Goal: Information Seeking & Learning: Learn about a topic

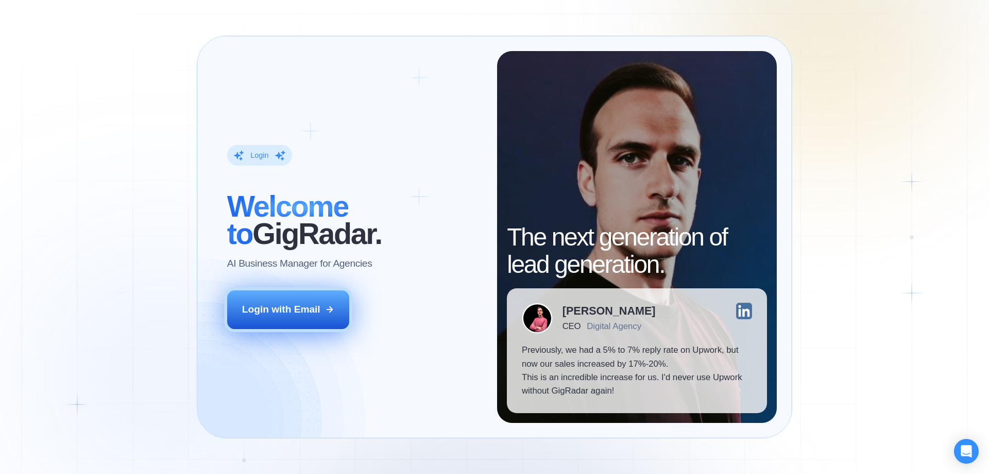
click at [291, 316] on button "Login with Email" at bounding box center [288, 309] width 123 height 38
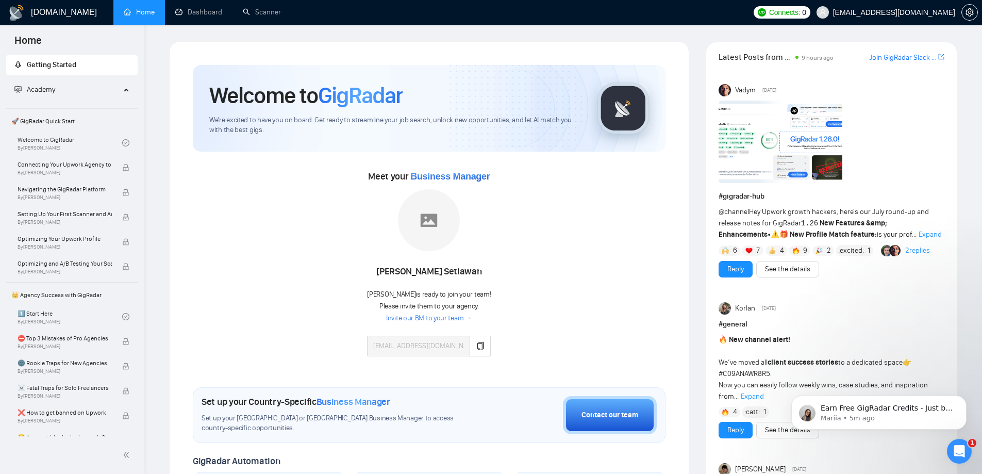
scroll to position [52, 0]
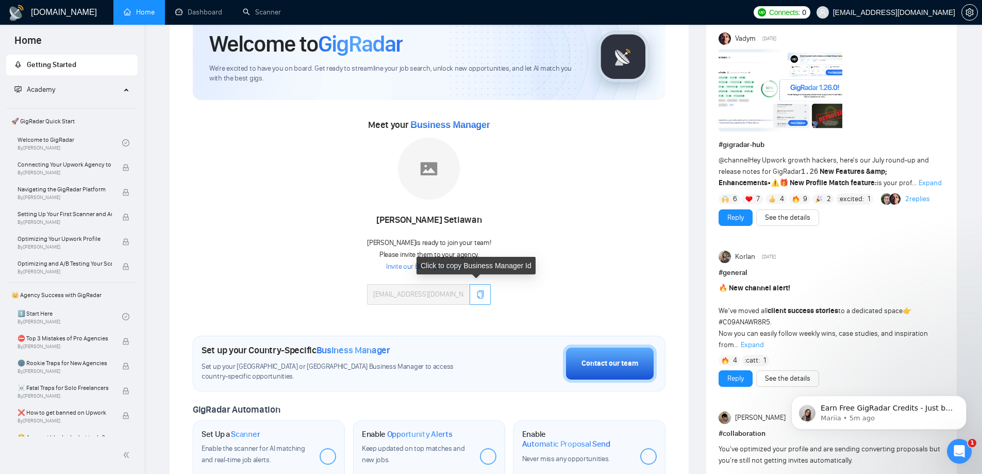
click at [477, 295] on icon "copy" at bounding box center [480, 294] width 7 height 8
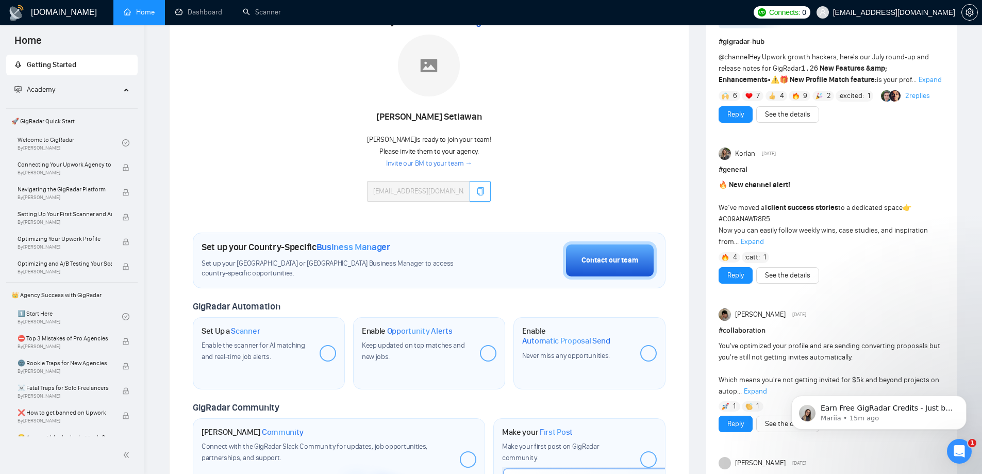
scroll to position [0, 0]
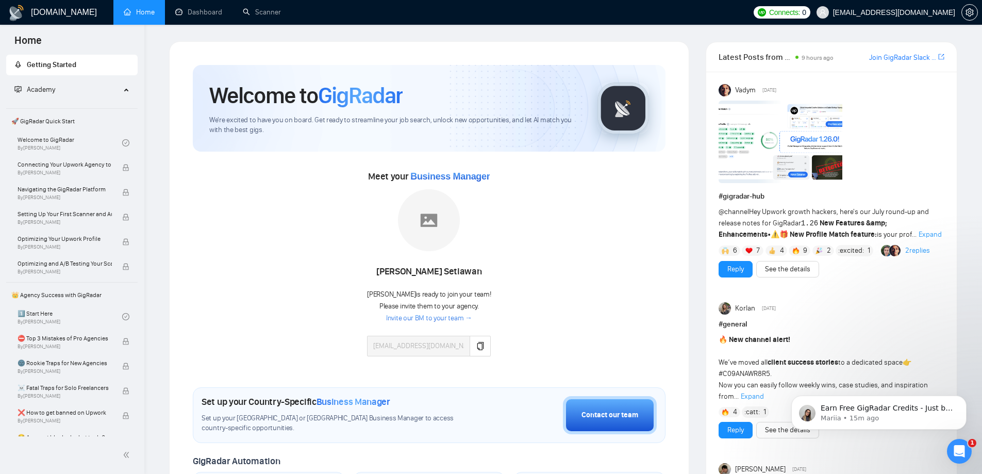
click at [918, 234] on span "Expand" at bounding box center [929, 234] width 23 height 9
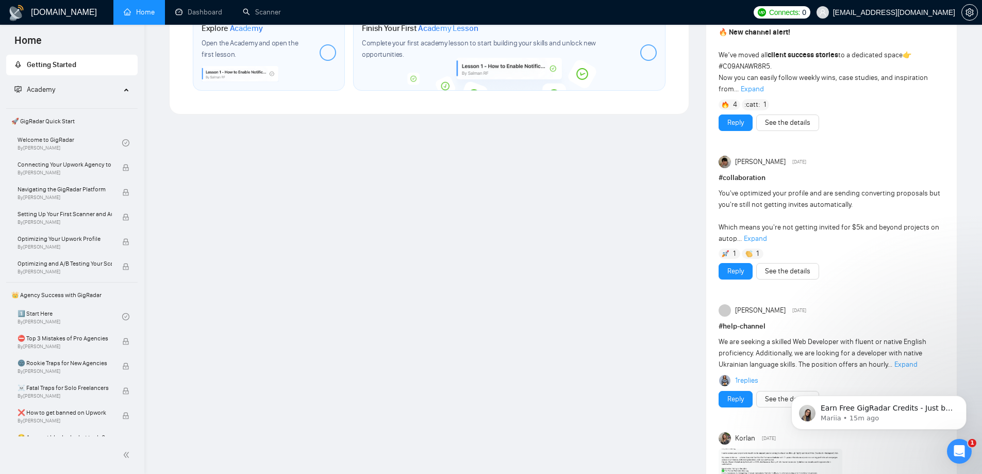
scroll to position [618, 0]
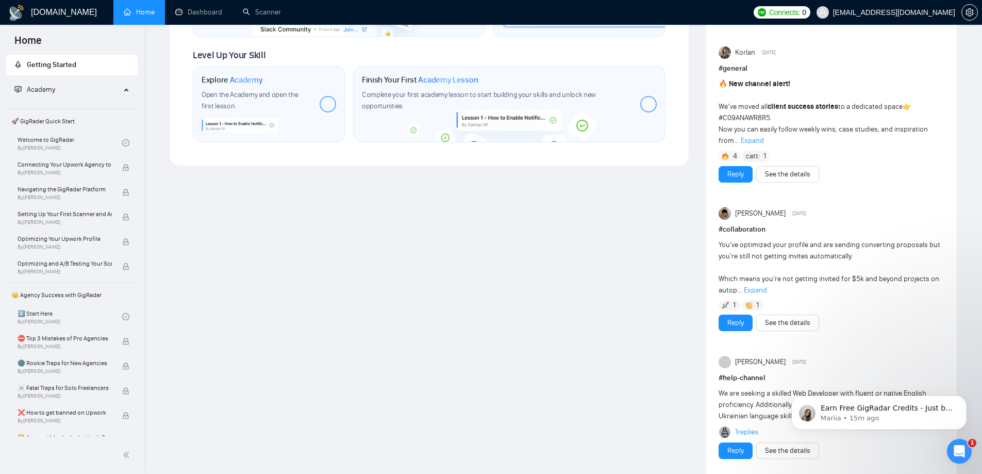
click at [753, 136] on span "Expand" at bounding box center [751, 140] width 23 height 9
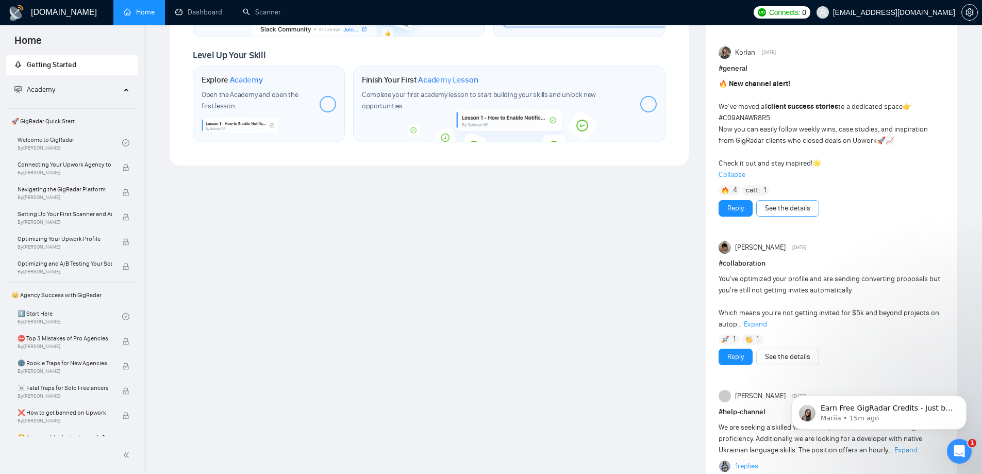
click at [789, 202] on link "See the details" at bounding box center [787, 207] width 45 height 11
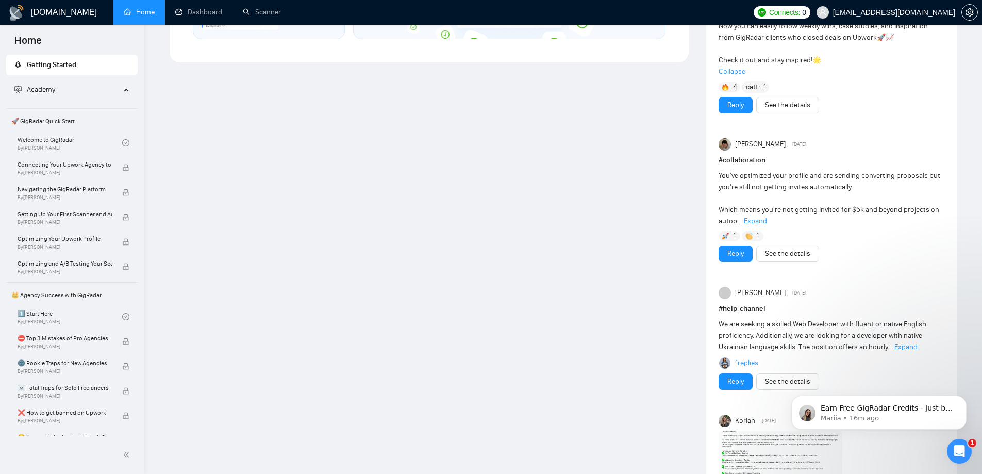
click at [759, 216] on span "Expand" at bounding box center [755, 220] width 23 height 9
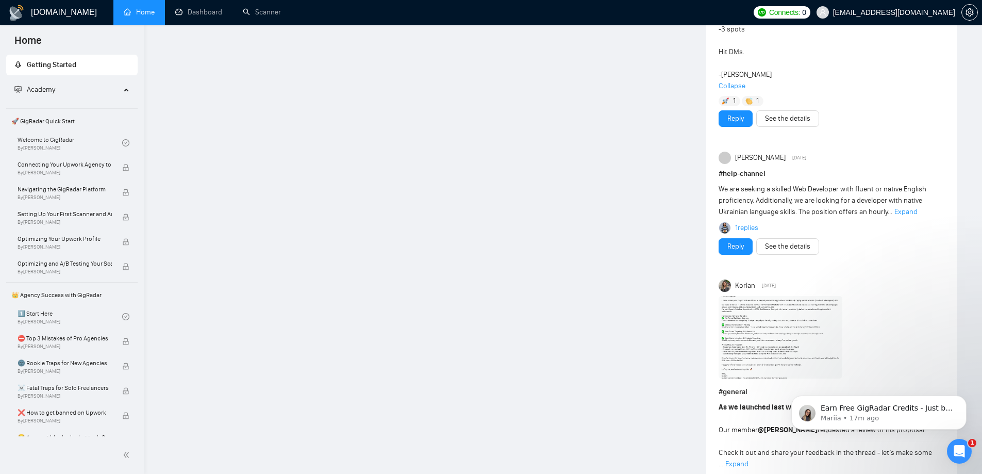
scroll to position [1340, 0]
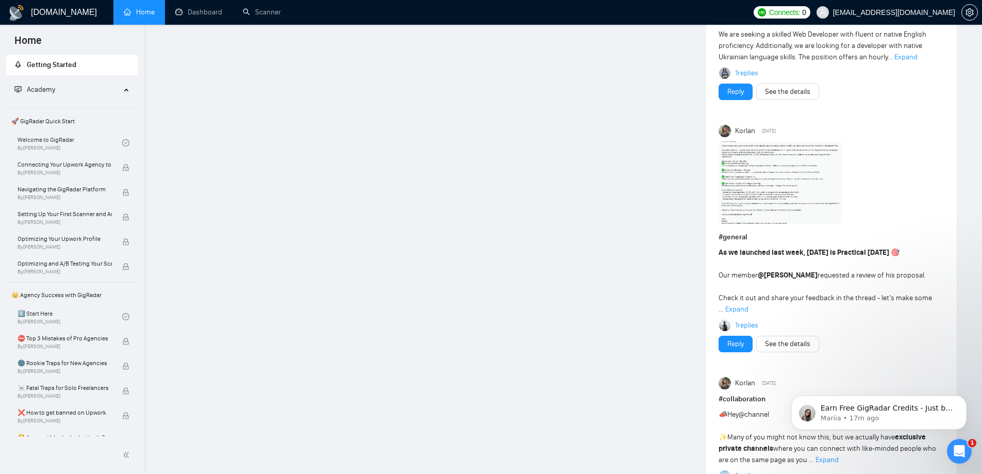
click at [803, 163] on img at bounding box center [780, 182] width 124 height 82
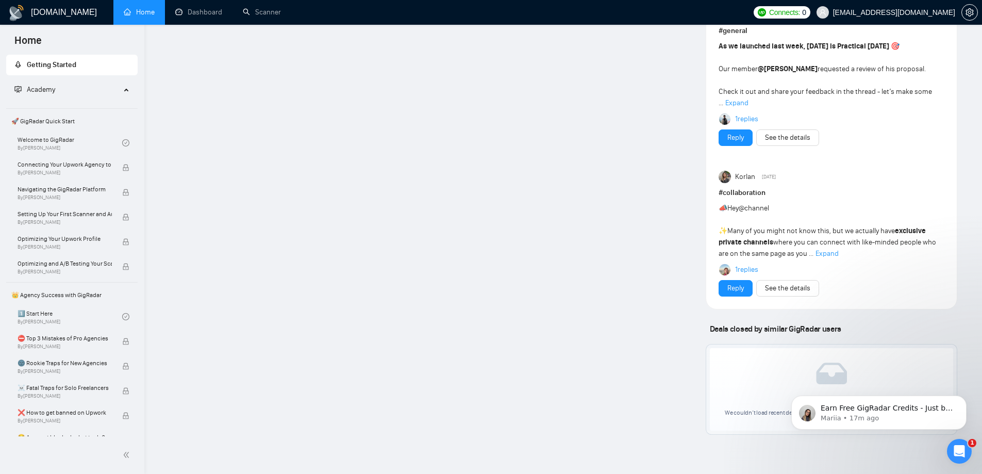
scroll to position [1575, 0]
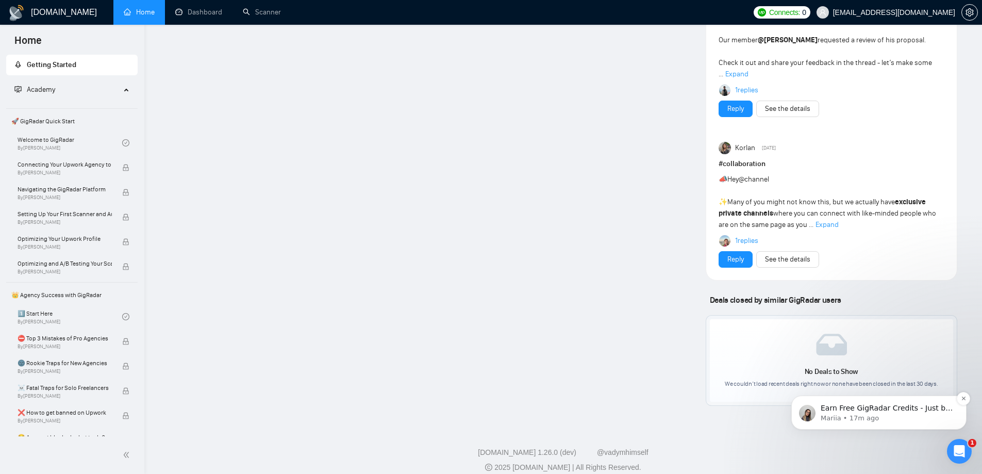
click at [902, 417] on p "Mariia • 17m ago" at bounding box center [886, 417] width 133 height 9
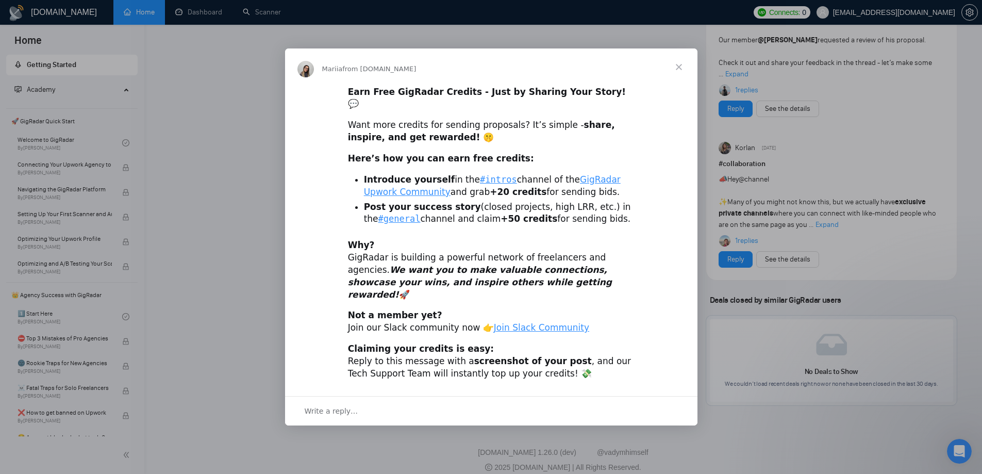
click at [677, 81] on span "Close" at bounding box center [678, 66] width 37 height 37
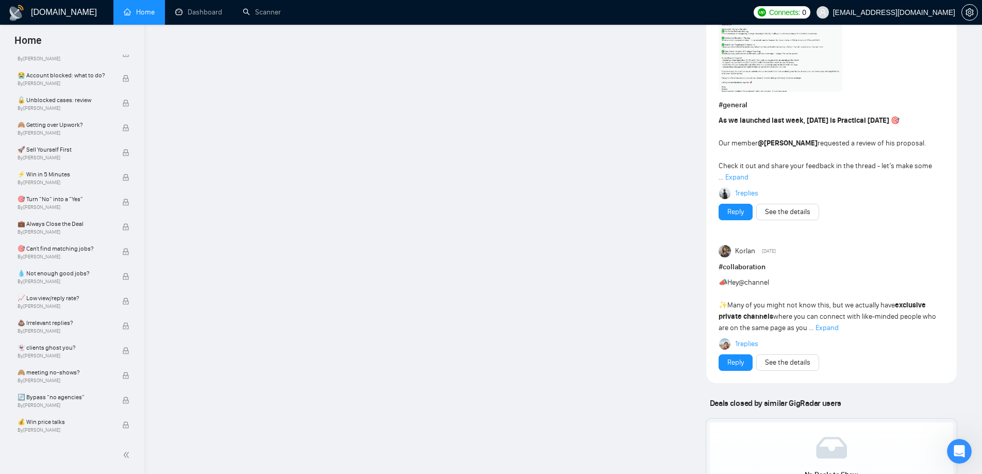
scroll to position [1420, 0]
